Goal: Task Accomplishment & Management: Manage account settings

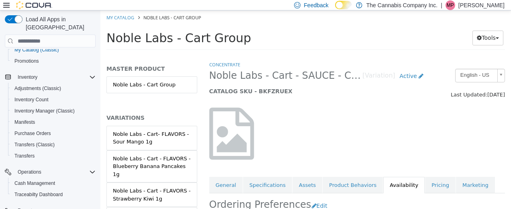
scroll to position [111, 0]
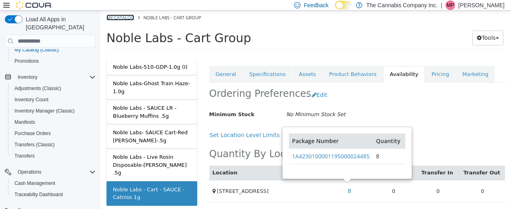
click at [121, 14] on link "My Catalog" at bounding box center [120, 17] width 28 height 6
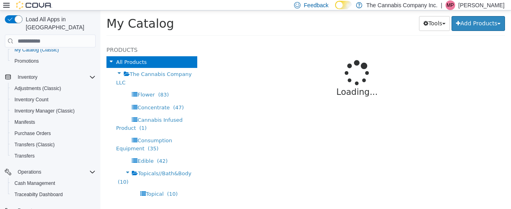
select select "**********"
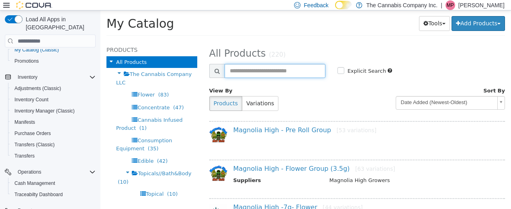
click at [247, 69] on input "text" at bounding box center [275, 71] width 101 height 14
type input "*********"
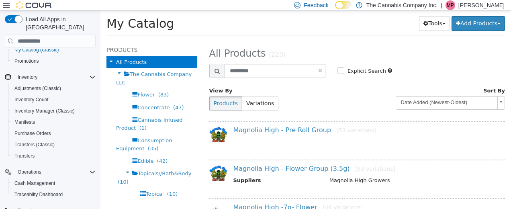
select select "**********"
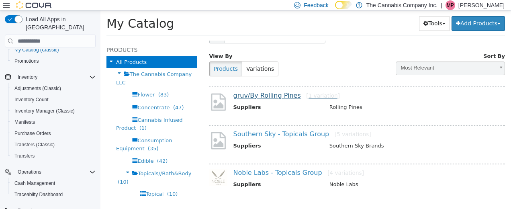
scroll to position [35, 0]
click at [264, 96] on link "gruv/By Rolling Pines [1 variation]" at bounding box center [286, 95] width 107 height 8
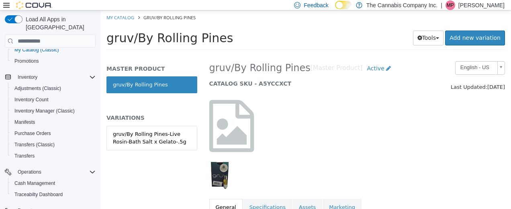
scroll to position [10, 0]
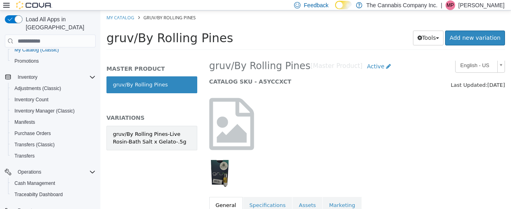
click at [152, 139] on div "gruv/By Rolling Pines-Live Rosin-Bath Salt x Gelato-.5g" at bounding box center [152, 138] width 78 height 16
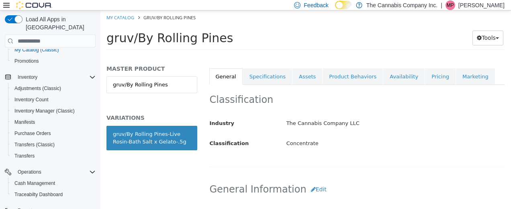
scroll to position [141, 0]
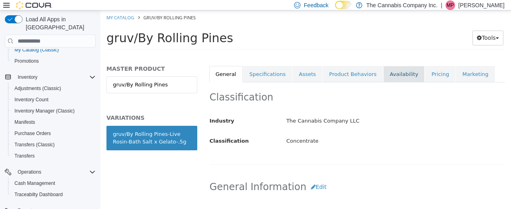
click at [387, 70] on link "Availability" at bounding box center [403, 74] width 41 height 17
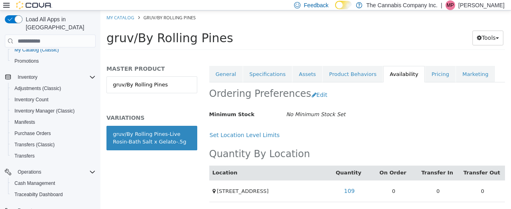
scroll to position [141, 0]
click at [347, 188] on link "109" at bounding box center [349, 191] width 20 height 15
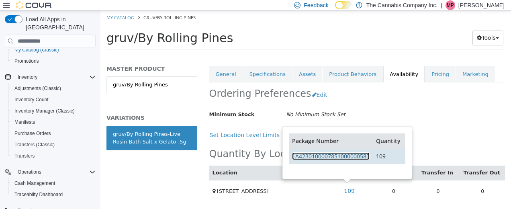
click at [341, 155] on link "1A4230100007851000000583" at bounding box center [331, 156] width 78 height 8
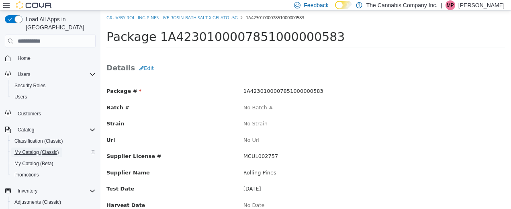
click at [31, 149] on span "My Catalog (Classic)" at bounding box center [36, 152] width 45 height 6
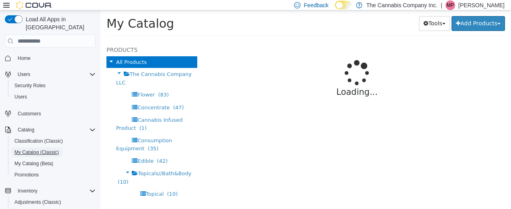
select select "**********"
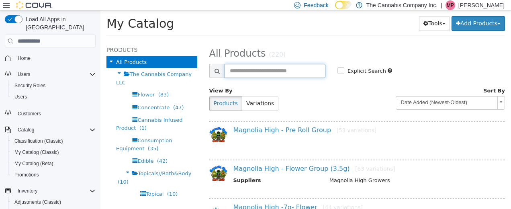
click at [236, 72] on input "text" at bounding box center [275, 71] width 101 height 14
type input "****"
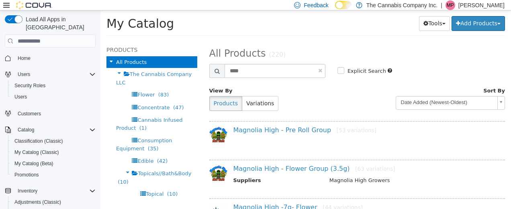
select select "**********"
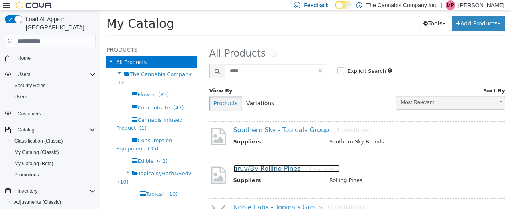
click at [256, 166] on link "gruv/By Rolling Pines [1 variation]" at bounding box center [286, 169] width 107 height 8
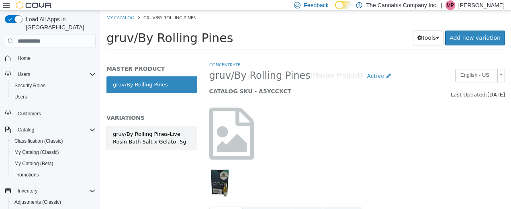
click at [147, 134] on div "gruv/By Rolling Pines-Live Rosin-Bath Salt x Gelato-.5g" at bounding box center [152, 138] width 78 height 16
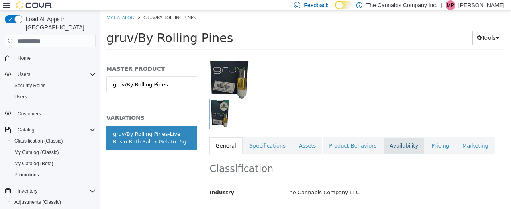
click at [385, 143] on link "Availability" at bounding box center [403, 145] width 41 height 17
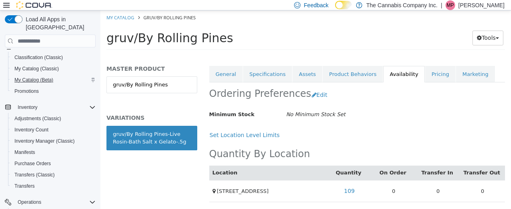
scroll to position [84, 0]
click at [41, 137] on span "Inventory Manager (Classic)" at bounding box center [44, 140] width 60 height 6
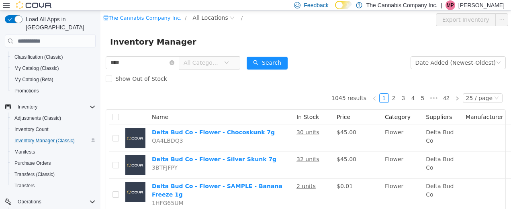
type input "****"
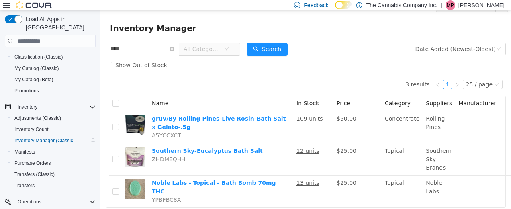
scroll to position [16, 0]
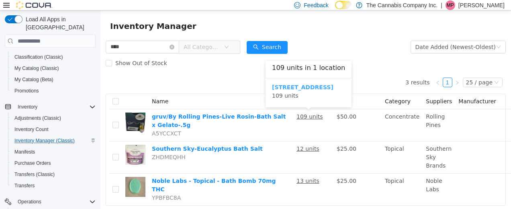
click at [301, 84] on b "[STREET_ADDRESS]" at bounding box center [302, 87] width 61 height 6
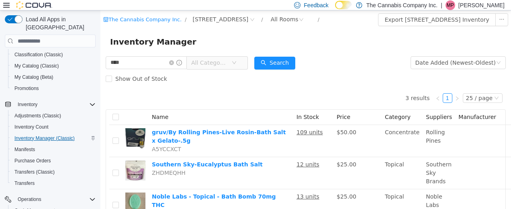
scroll to position [86, 0]
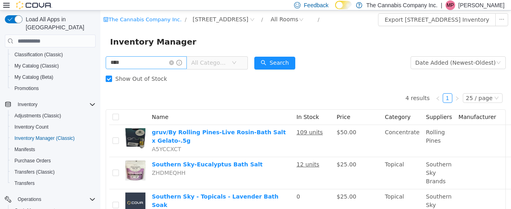
click at [181, 60] on span at bounding box center [175, 63] width 13 height 6
click at [174, 62] on icon "icon: close-circle" at bounding box center [171, 62] width 5 height 5
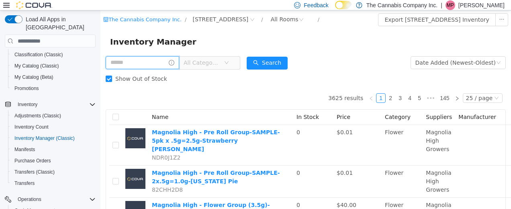
click at [129, 64] on input "text" at bounding box center [143, 62] width 74 height 13
type input "**********"
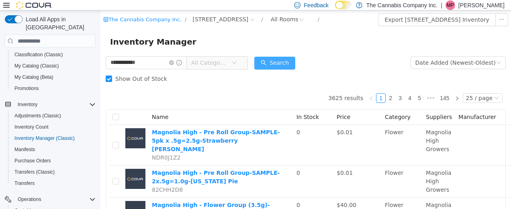
click at [285, 65] on button "Search" at bounding box center [274, 63] width 41 height 13
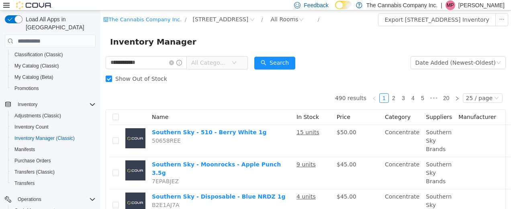
click at [231, 59] on span "All Categories" at bounding box center [211, 63] width 40 height 12
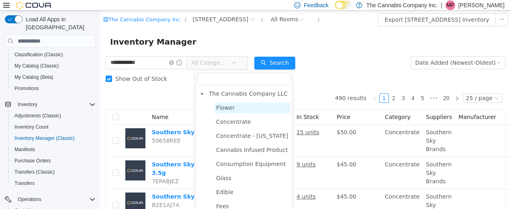
click at [226, 108] on span "Flower" at bounding box center [225, 107] width 18 height 6
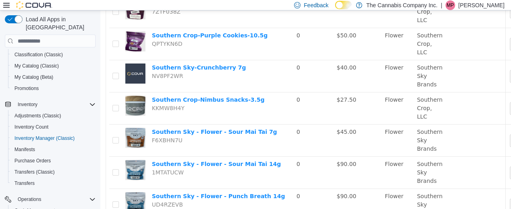
scroll to position [708, 0]
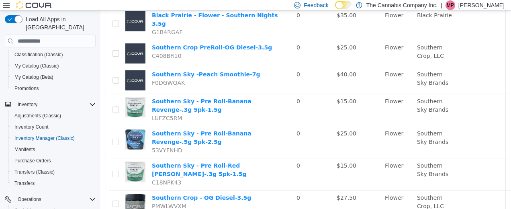
scroll to position [508, 0]
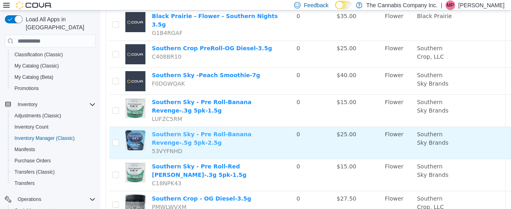
click at [238, 131] on link "Southern Sky - Pre Roll-Banana Revenge-.5g 5pk-2.5g" at bounding box center [202, 138] width 100 height 15
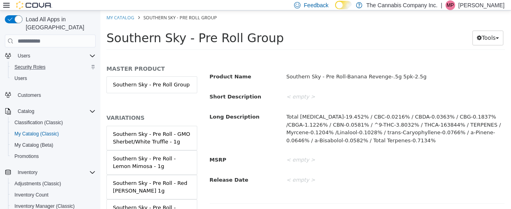
scroll to position [20, 0]
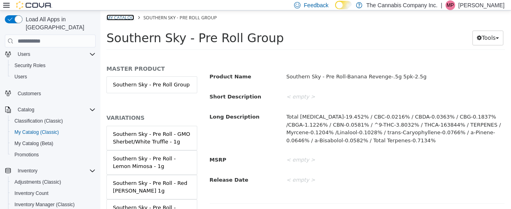
click at [120, 16] on link "My Catalog" at bounding box center [120, 17] width 28 height 6
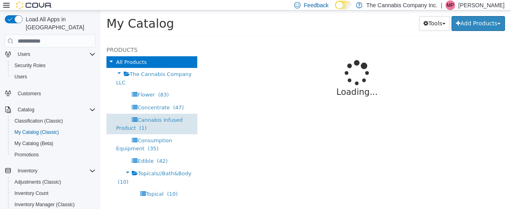
select select "**********"
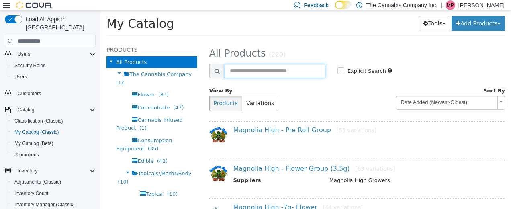
click at [245, 72] on input "text" at bounding box center [275, 71] width 101 height 14
type input "**********"
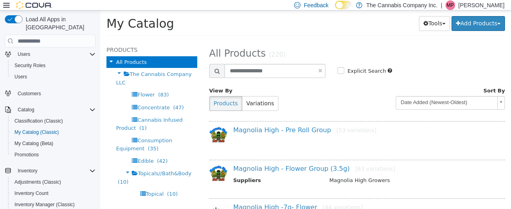
select select "**********"
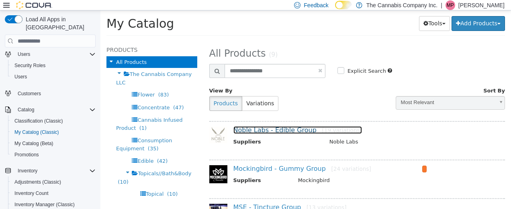
click at [262, 127] on link "Noble Labs - Edible Group [19 variations]" at bounding box center [297, 130] width 129 height 8
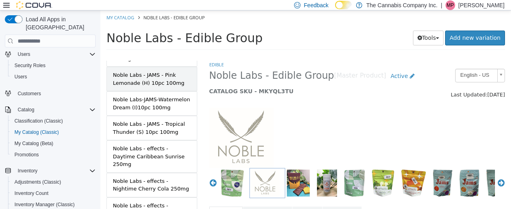
scroll to position [92, 0]
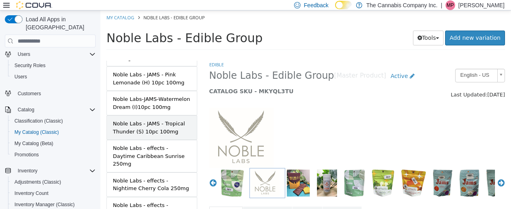
click at [145, 120] on div "Noble Labs - JAMS - Tropical Thunder (S) 10pc 100mg" at bounding box center [152, 128] width 78 height 16
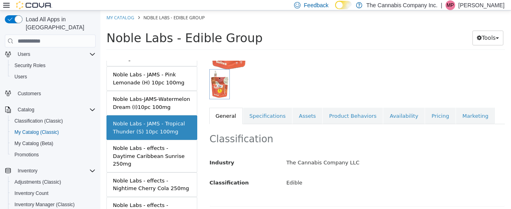
scroll to position [100, 0]
click at [383, 117] on link "Availability" at bounding box center [403, 115] width 41 height 17
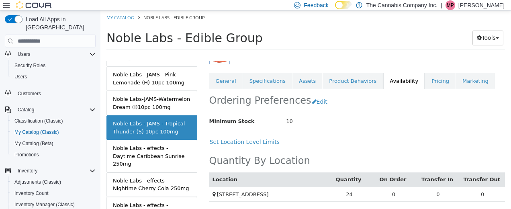
scroll to position [141, 0]
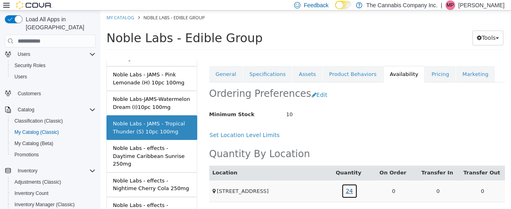
click at [348, 188] on link "24" at bounding box center [349, 191] width 16 height 15
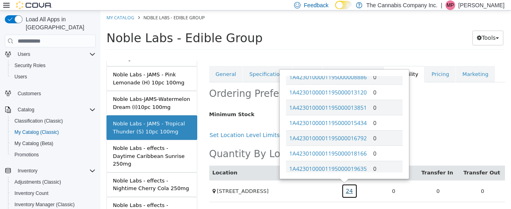
scroll to position [199, 0]
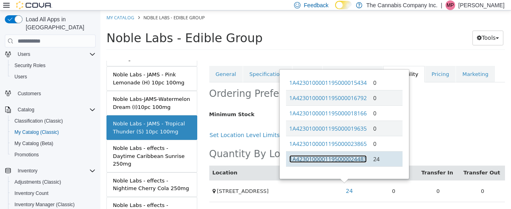
click at [333, 155] on link "1A4230100001195000024483" at bounding box center [328, 159] width 78 height 8
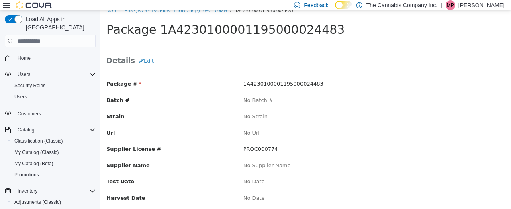
scroll to position [6, 0]
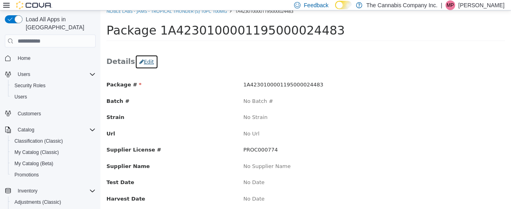
click at [143, 61] on button "Edit" at bounding box center [146, 62] width 23 height 14
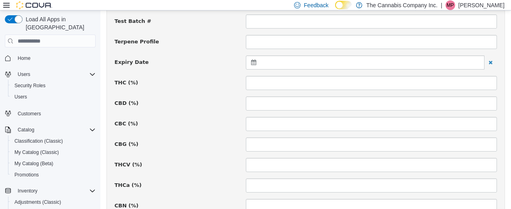
scroll to position [303, 0]
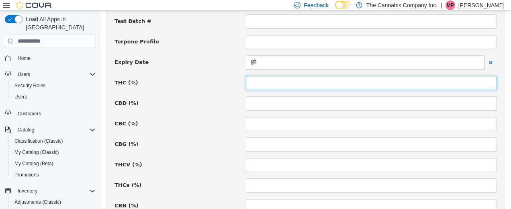
click at [262, 84] on input at bounding box center [371, 83] width 251 height 14
type input "*"
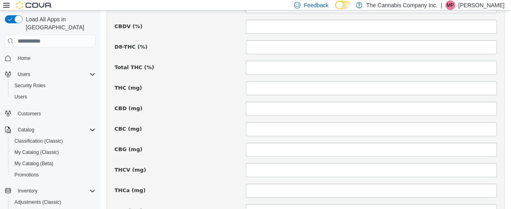
scroll to position [529, 0]
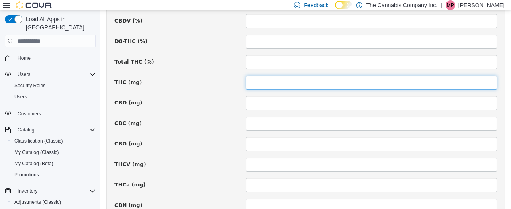
click at [256, 78] on input at bounding box center [371, 83] width 251 height 14
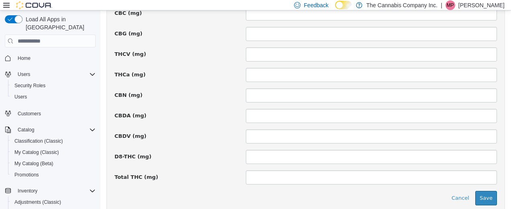
scroll to position [639, 0]
type input "*"
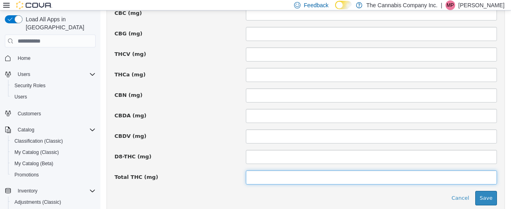
click at [256, 175] on input at bounding box center [371, 177] width 251 height 14
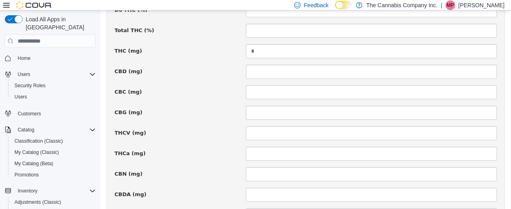
scroll to position [559, 0]
type input "***"
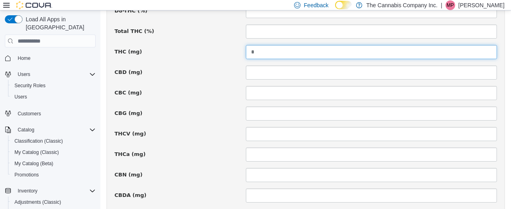
click at [254, 47] on input "*" at bounding box center [371, 52] width 251 height 14
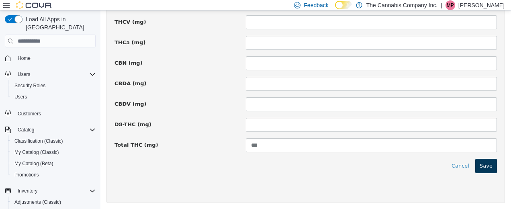
type input "***"
click at [480, 159] on button "Save" at bounding box center [486, 166] width 22 height 14
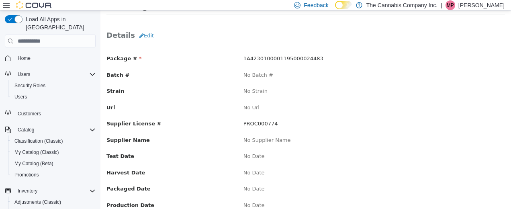
scroll to position [33, 0]
